Goal: Transaction & Acquisition: Purchase product/service

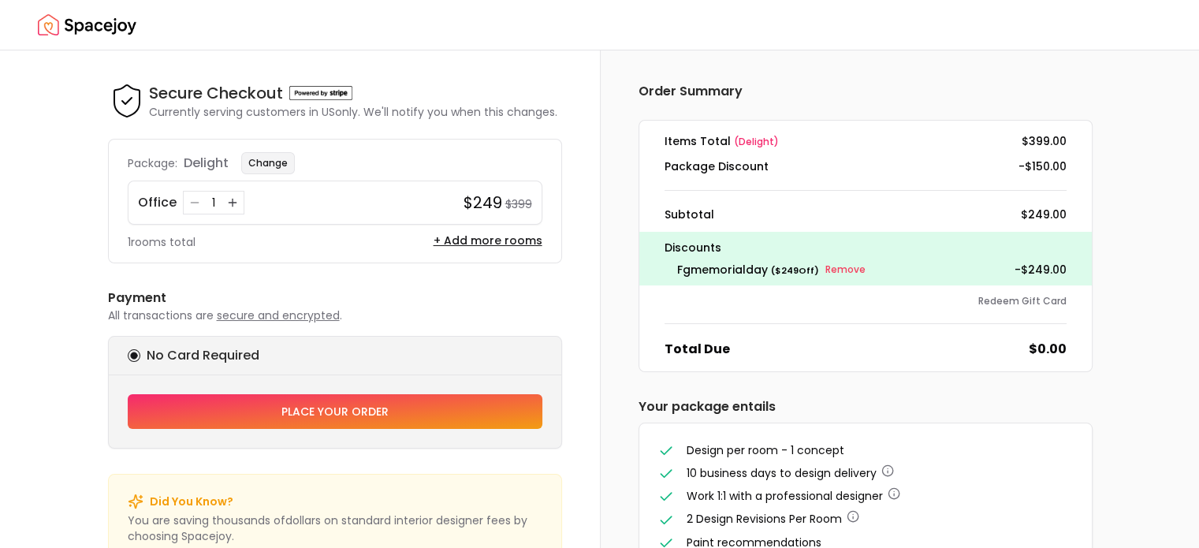
click at [277, 158] on button "Change" at bounding box center [268, 163] width 54 height 22
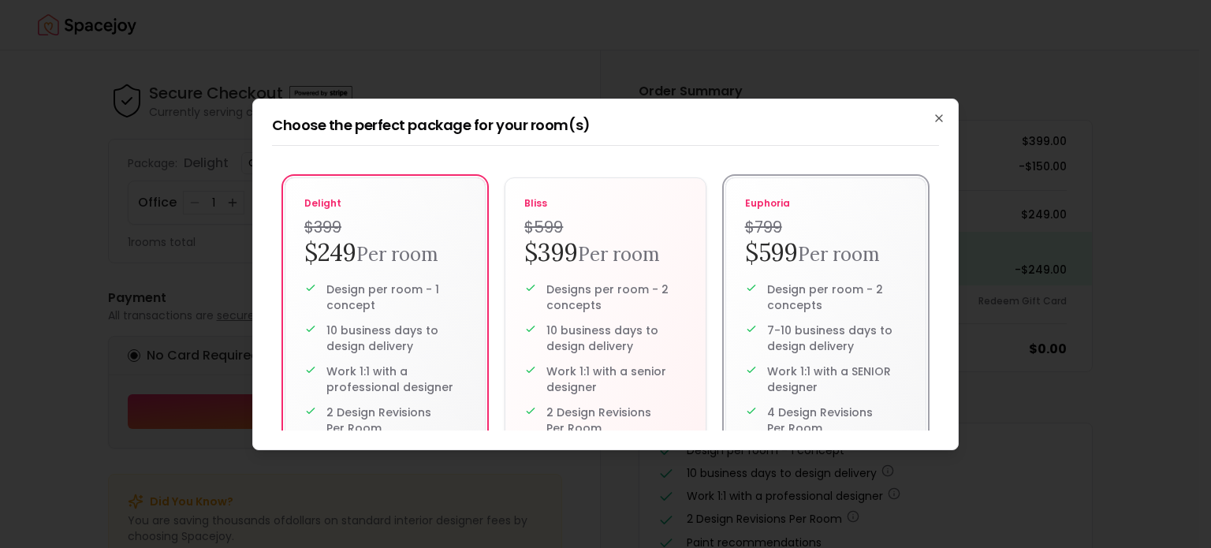
click at [745, 263] on h2 "$599 Per room" at bounding box center [826, 253] width 162 height 31
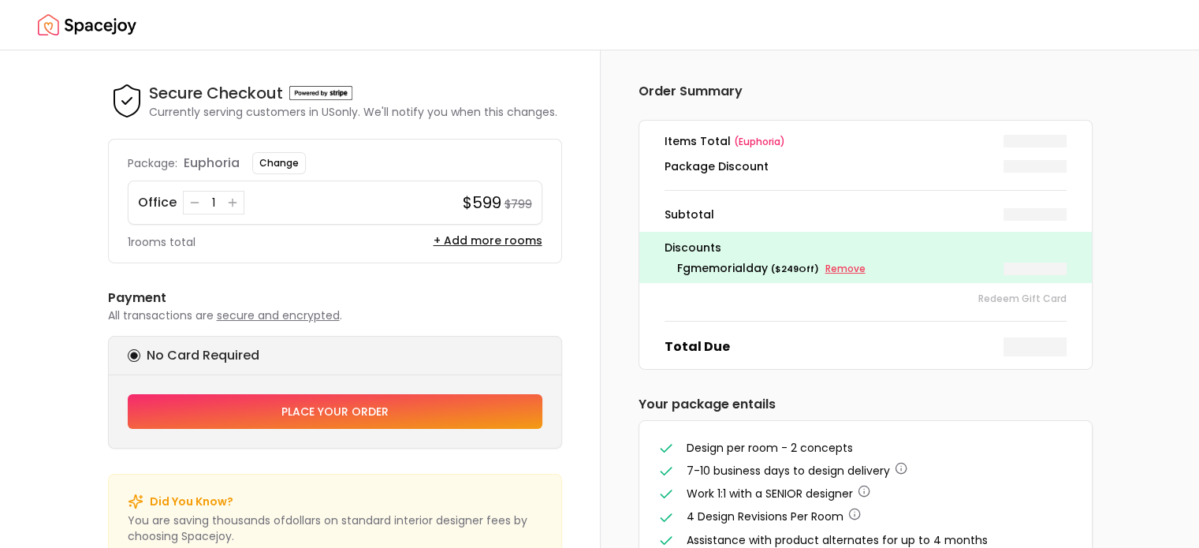
click at [848, 270] on small "Remove" at bounding box center [845, 269] width 40 height 13
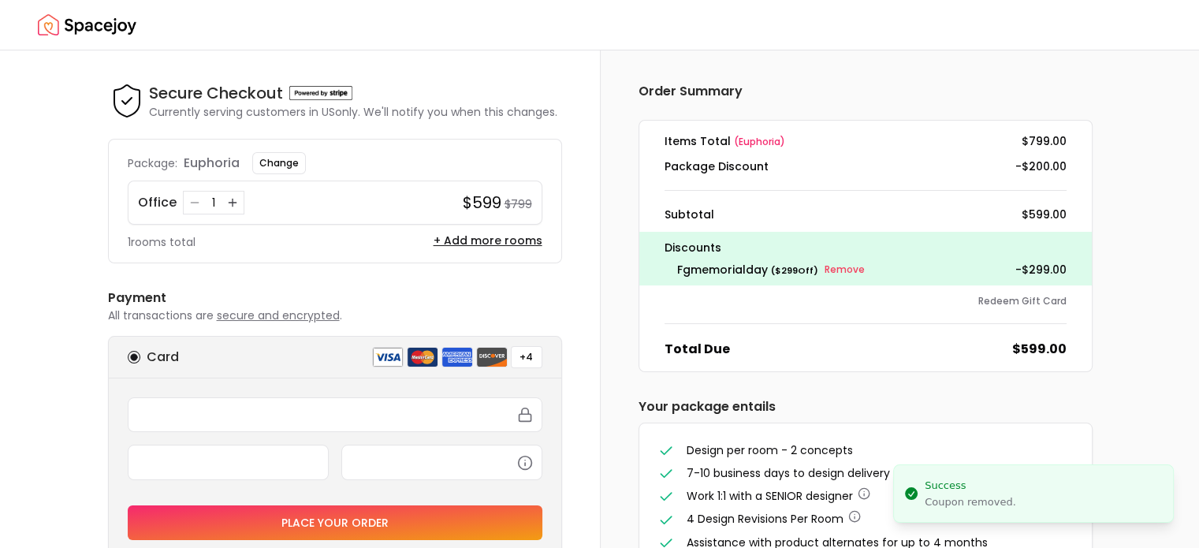
click at [848, 270] on small "Remove" at bounding box center [845, 269] width 40 height 13
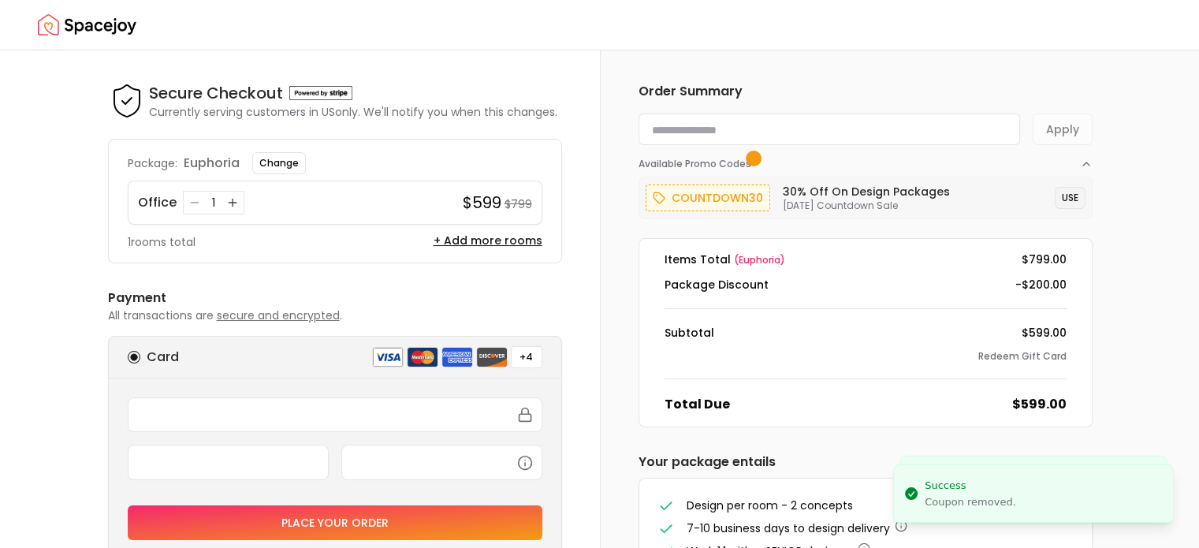
click at [1071, 191] on button "USE" at bounding box center [1070, 198] width 31 height 22
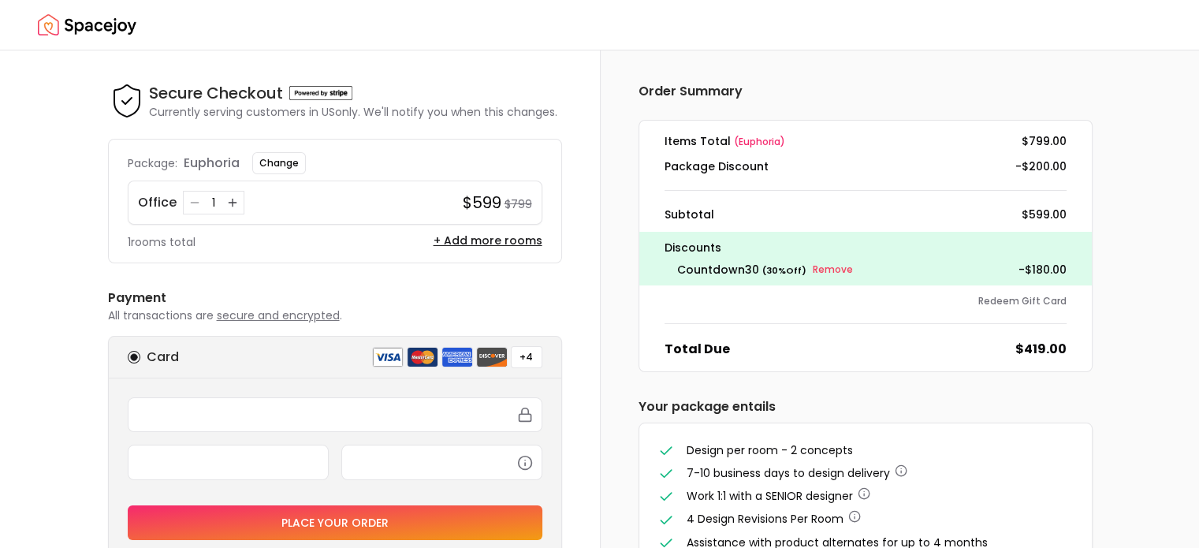
click at [75, 29] on img "Spacejoy" at bounding box center [87, 25] width 99 height 32
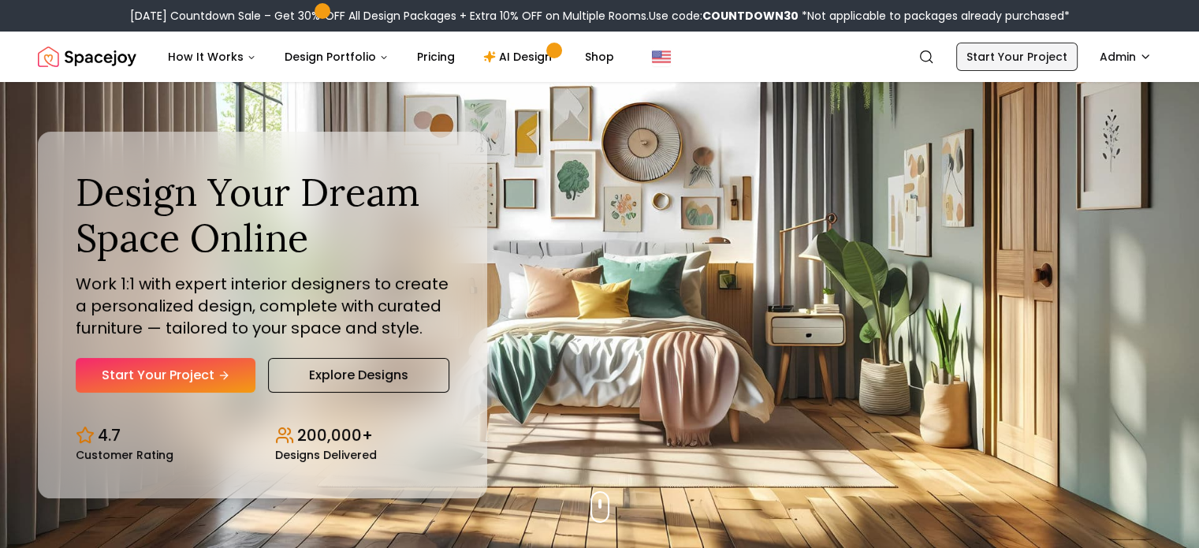
click at [1000, 61] on link "Start Your Project" at bounding box center [1016, 57] width 121 height 28
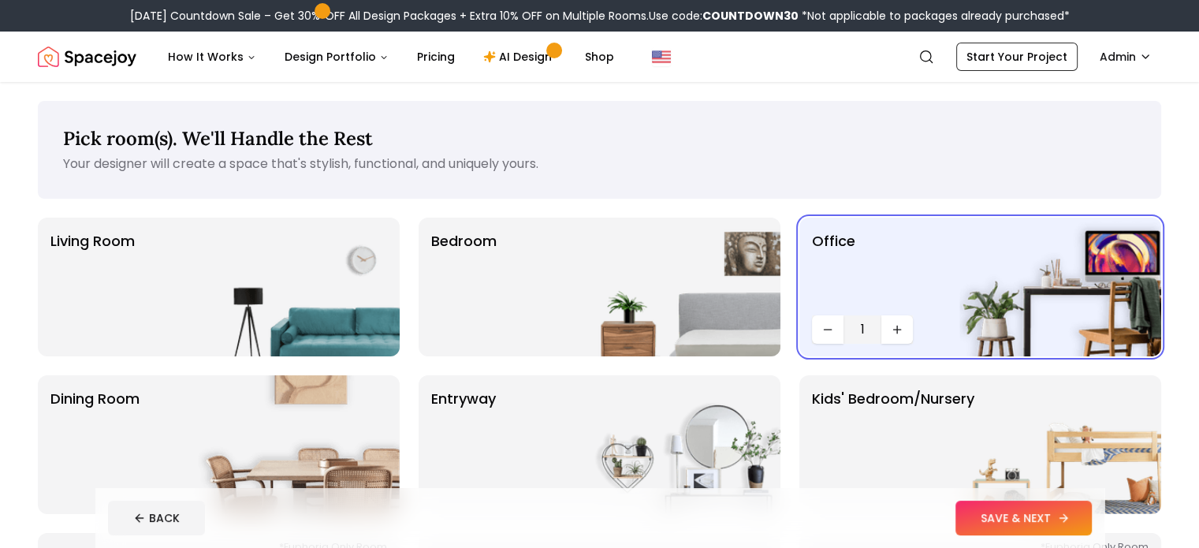
click at [1092, 520] on button "SAVE & NEXT" at bounding box center [1023, 518] width 136 height 35
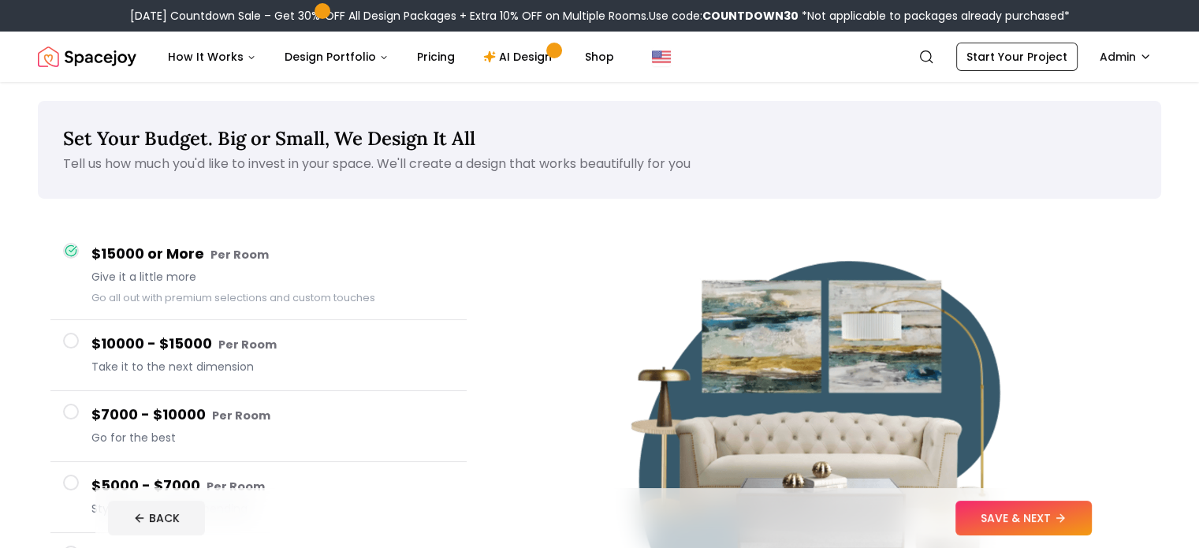
click at [1092, 520] on button "SAVE & NEXT" at bounding box center [1023, 518] width 136 height 35
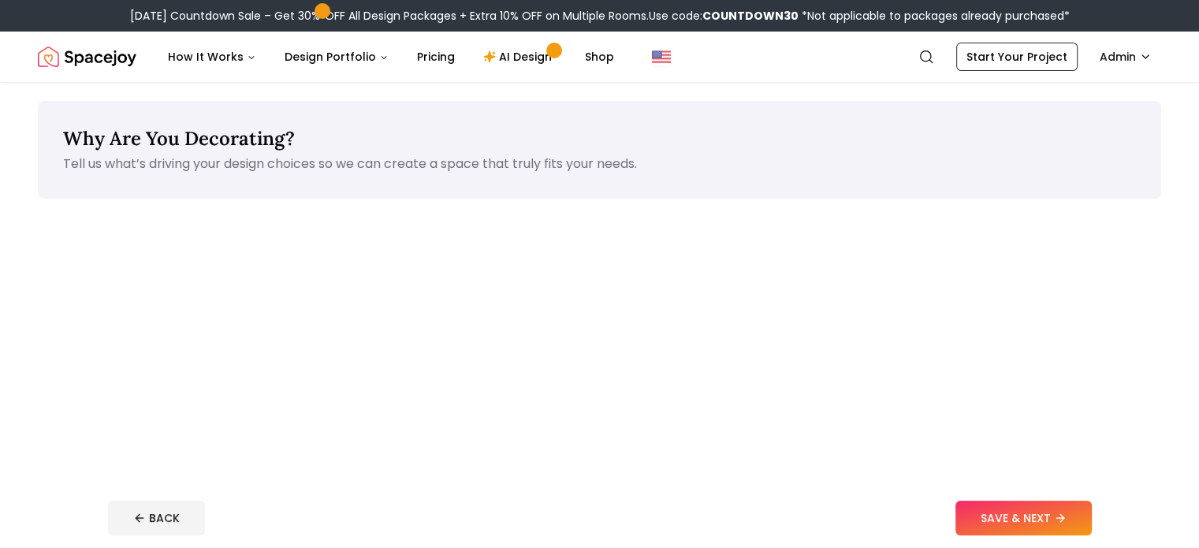
click at [1092, 520] on button "SAVE & NEXT" at bounding box center [1023, 518] width 136 height 35
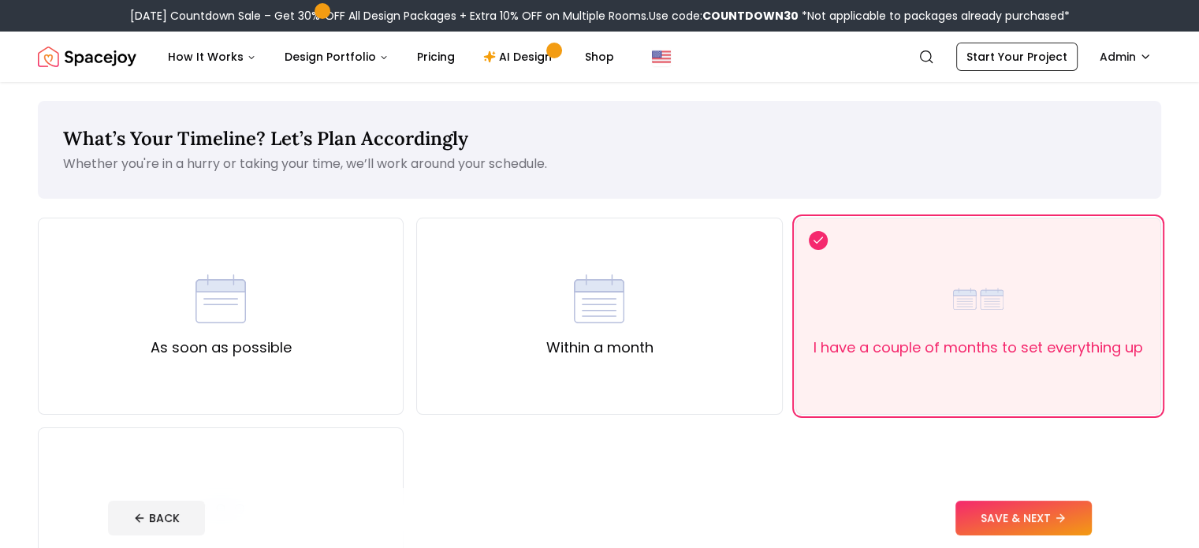
click at [1092, 520] on button "SAVE & NEXT" at bounding box center [1023, 518] width 136 height 35
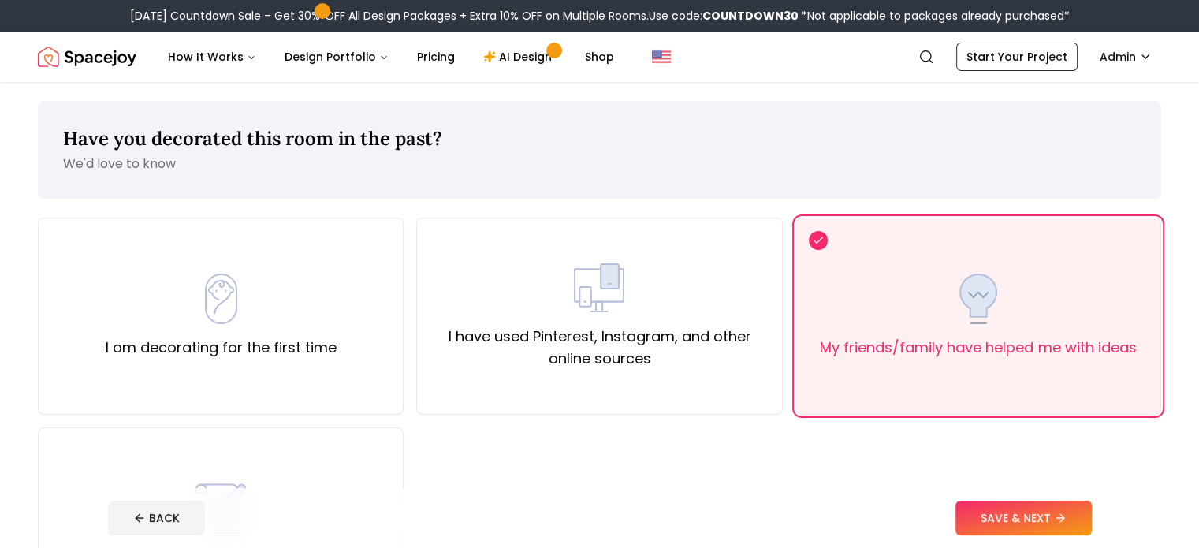
click at [1092, 520] on button "SAVE & NEXT" at bounding box center [1023, 518] width 136 height 35
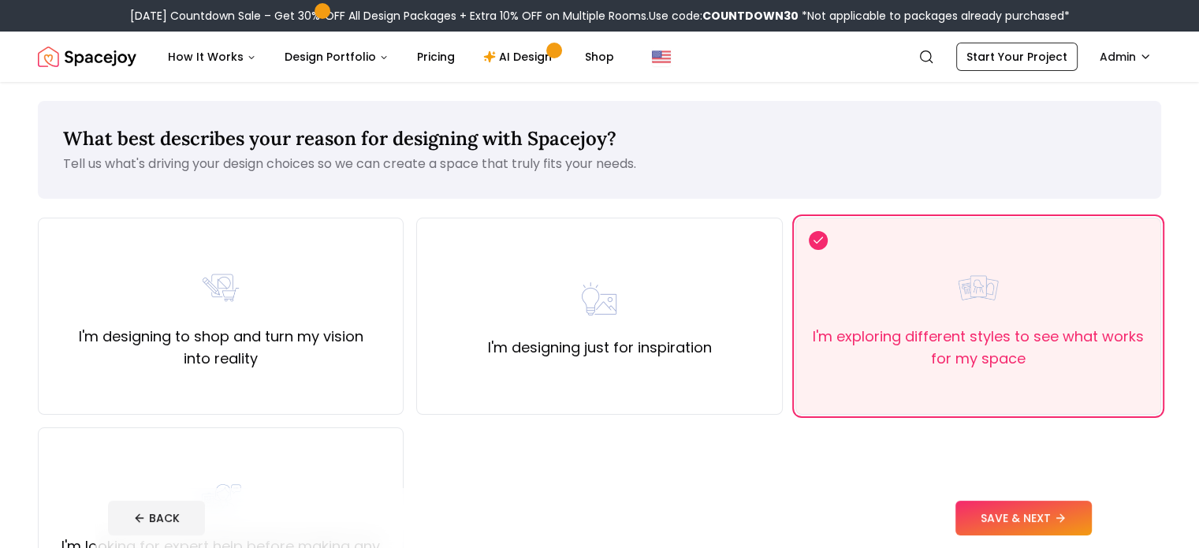
click at [1092, 520] on button "SAVE & NEXT" at bounding box center [1023, 518] width 136 height 35
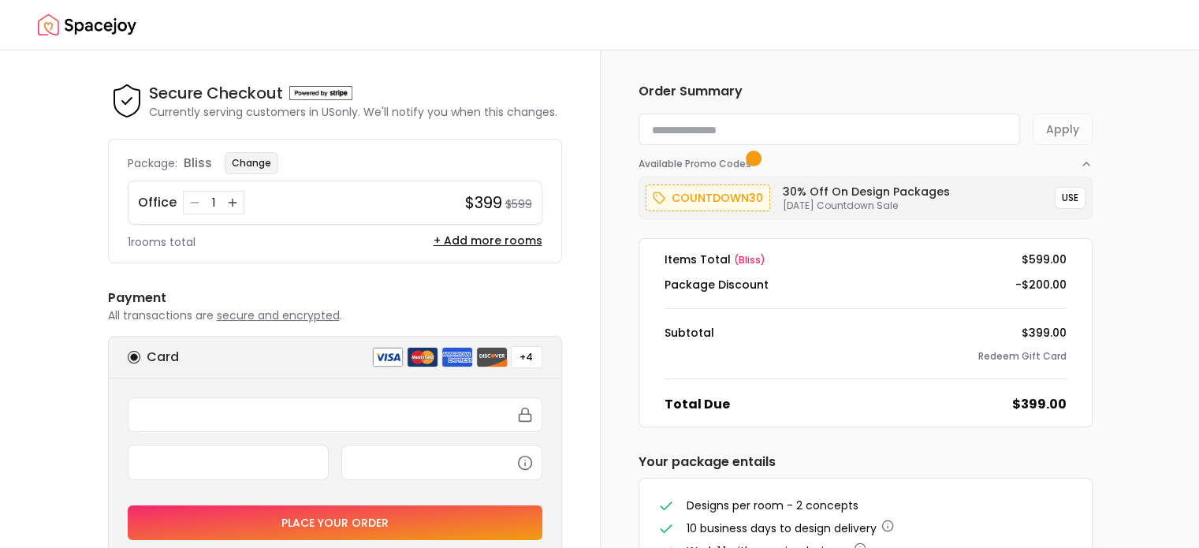
click at [266, 162] on button "Change" at bounding box center [252, 163] width 54 height 22
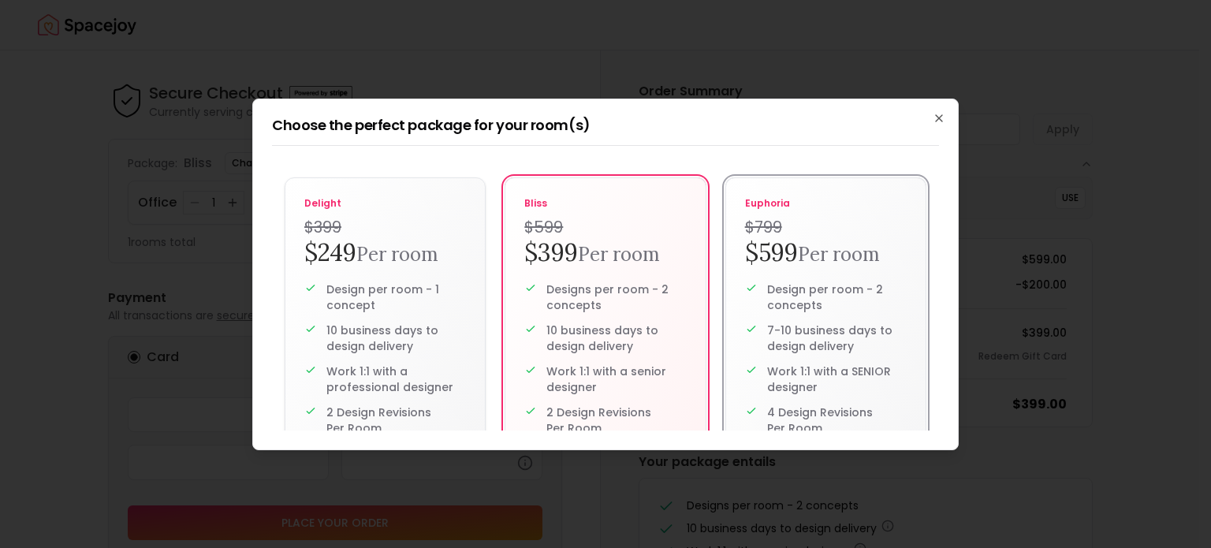
click at [823, 270] on label "euphoria $799 $599 Per room Design per room - 2 concepts 7-10 business days to …" at bounding box center [825, 381] width 201 height 408
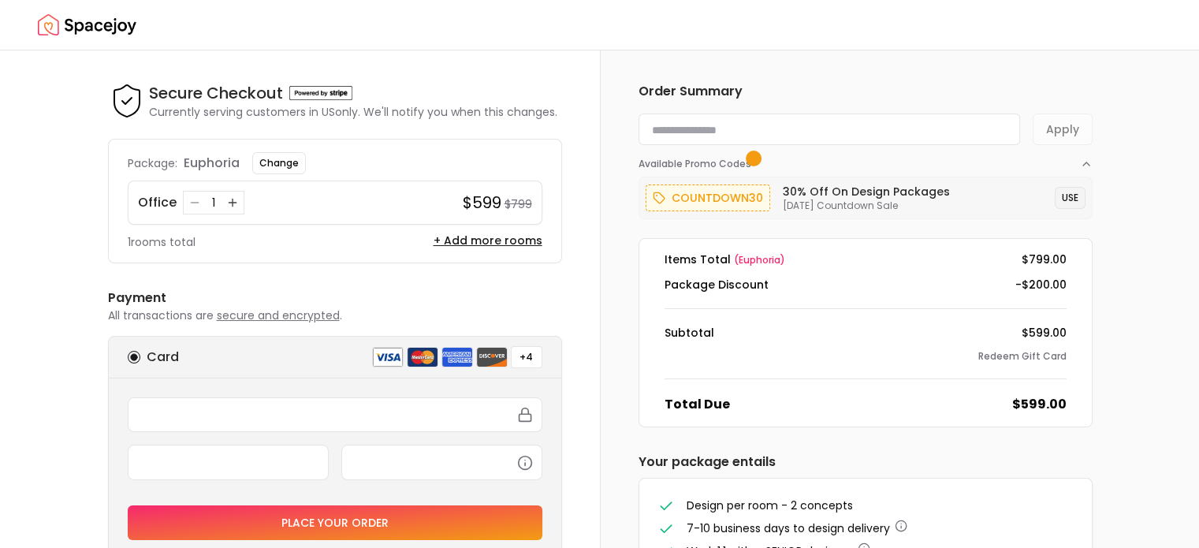
click at [1075, 198] on button "USE" at bounding box center [1070, 198] width 31 height 22
